Goal: Transaction & Acquisition: Book appointment/travel/reservation

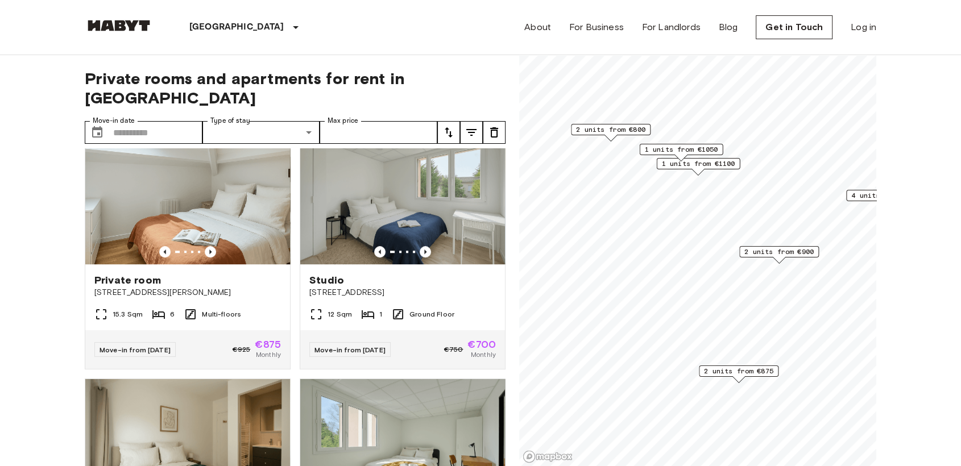
scroll to position [691, 0]
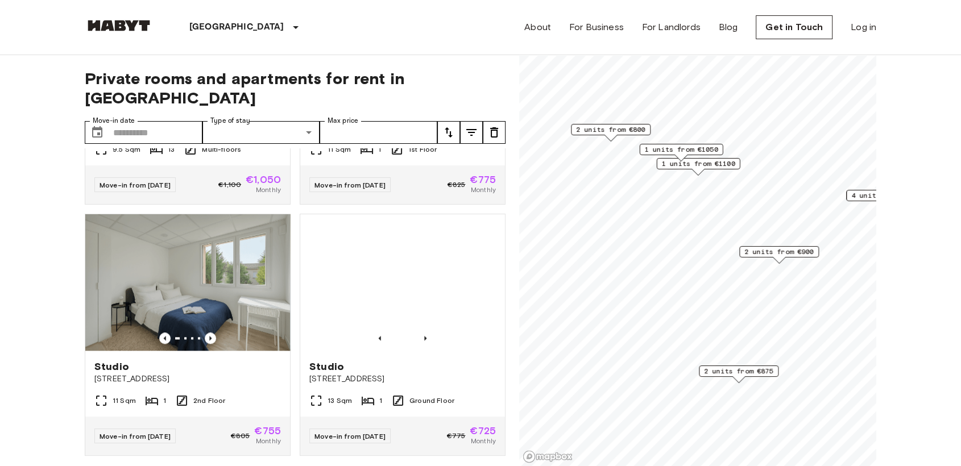
scroll to position [1240, 0]
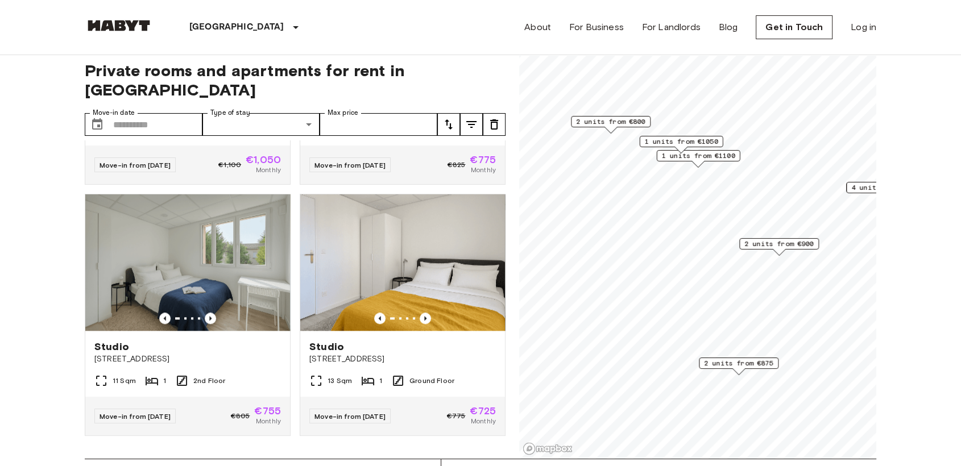
scroll to position [13, 0]
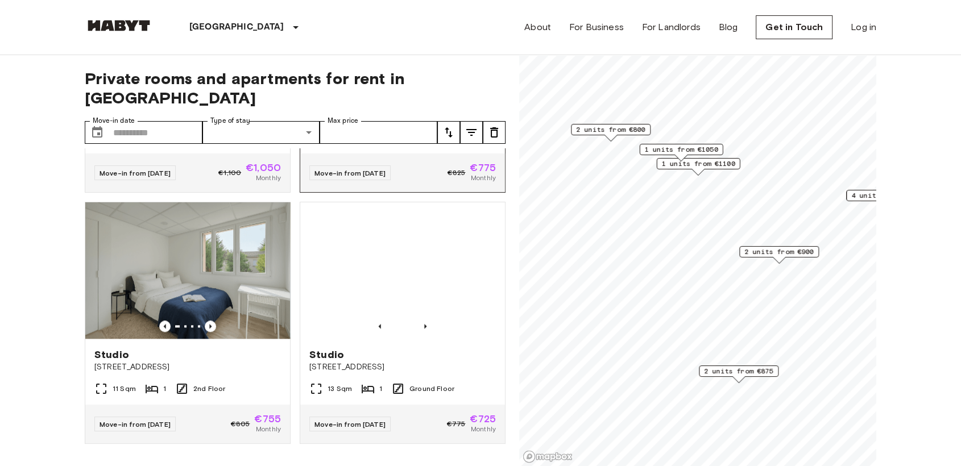
scroll to position [1240, 0]
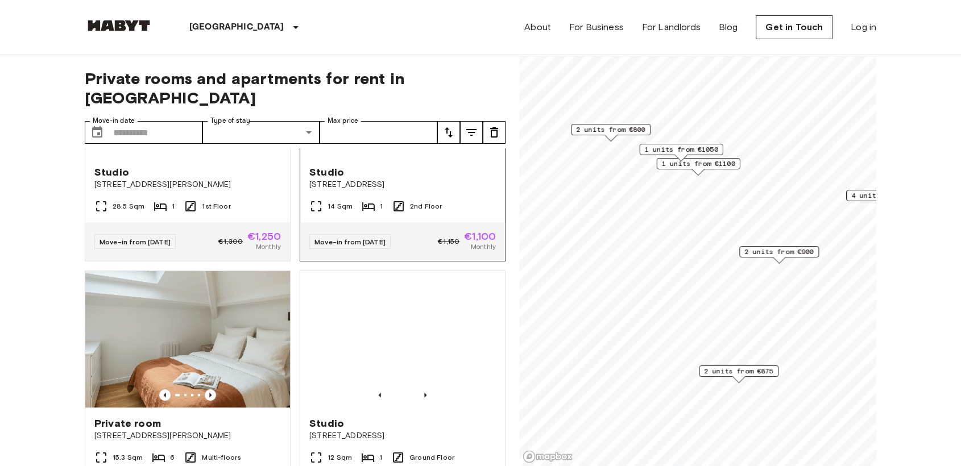
scroll to position [646, 0]
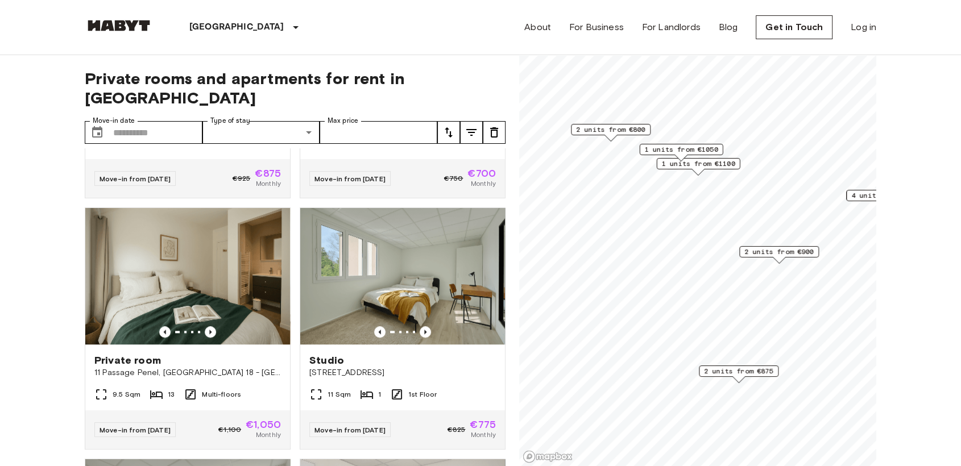
scroll to position [979, 0]
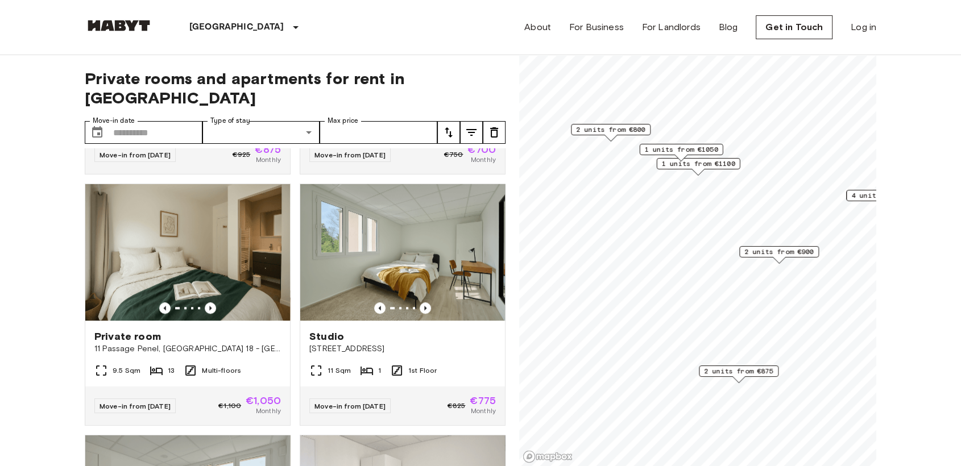
click at [397, 185] on div "Studio [STREET_ADDRESS] 1st Floor Move-in from [DATE] €825 €775 Monthly" at bounding box center [397, 300] width 215 height 251
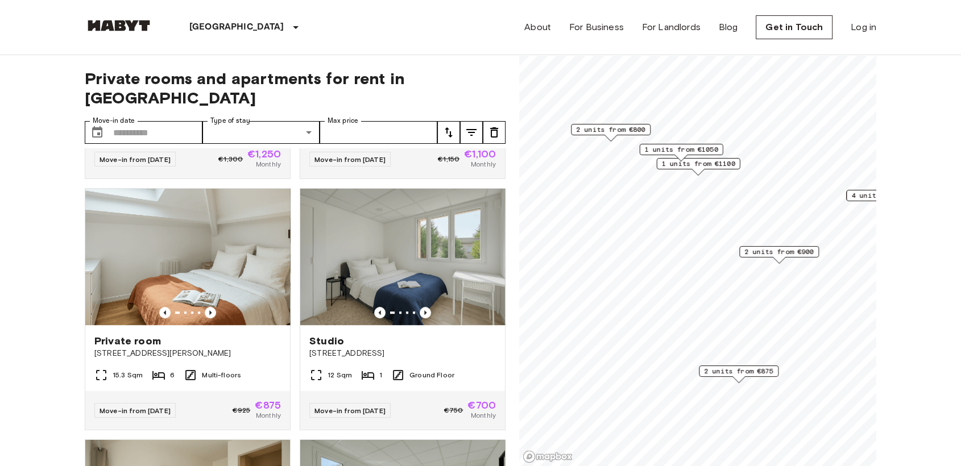
scroll to position [722, 0]
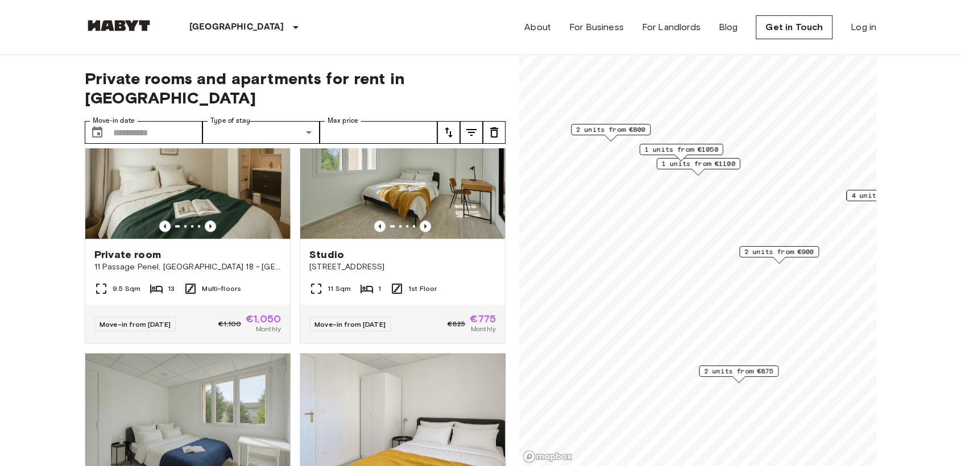
scroll to position [1240, 0]
